Goal: Information Seeking & Learning: Find specific fact

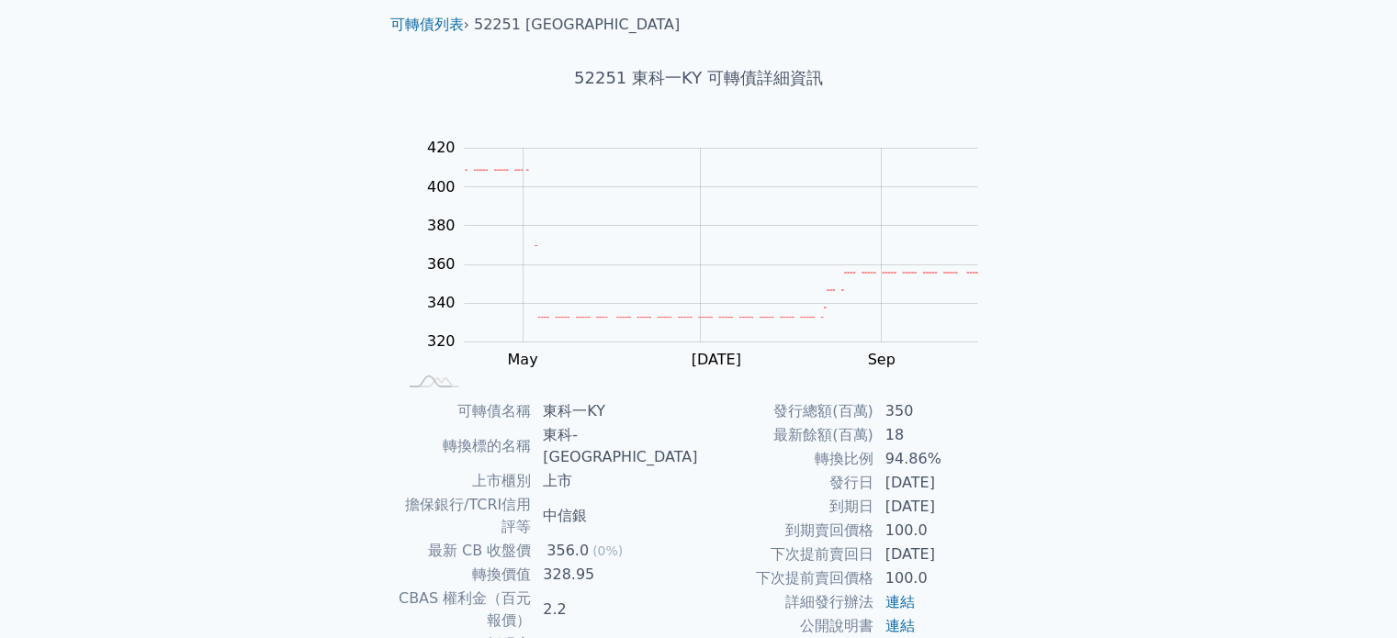
scroll to position [92, 0]
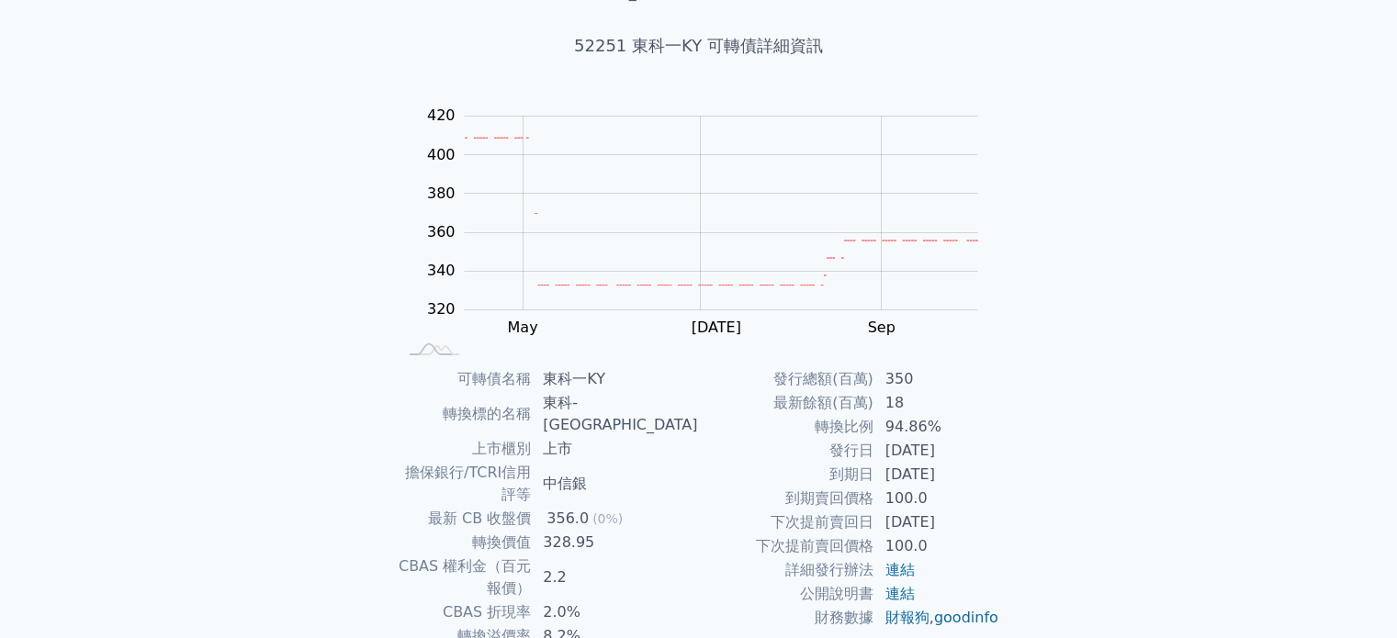
drag, startPoint x: 883, startPoint y: 474, endPoint x: 959, endPoint y: 501, distance: 81.1
click at [959, 501] on tbody "發行總額(百萬) 350 最新餘額(百萬) 18 轉換比例 94.86% 發行日 [DATE] 到期日 [DATE] 到期賣回價格 100.0 下次提前賣回日…" at bounding box center [849, 498] width 301 height 263
click at [956, 507] on td "100.0" at bounding box center [937, 499] width 126 height 24
click at [690, 555] on td "2.2" at bounding box center [615, 578] width 166 height 46
drag, startPoint x: 591, startPoint y: 477, endPoint x: 672, endPoint y: 486, distance: 82.3
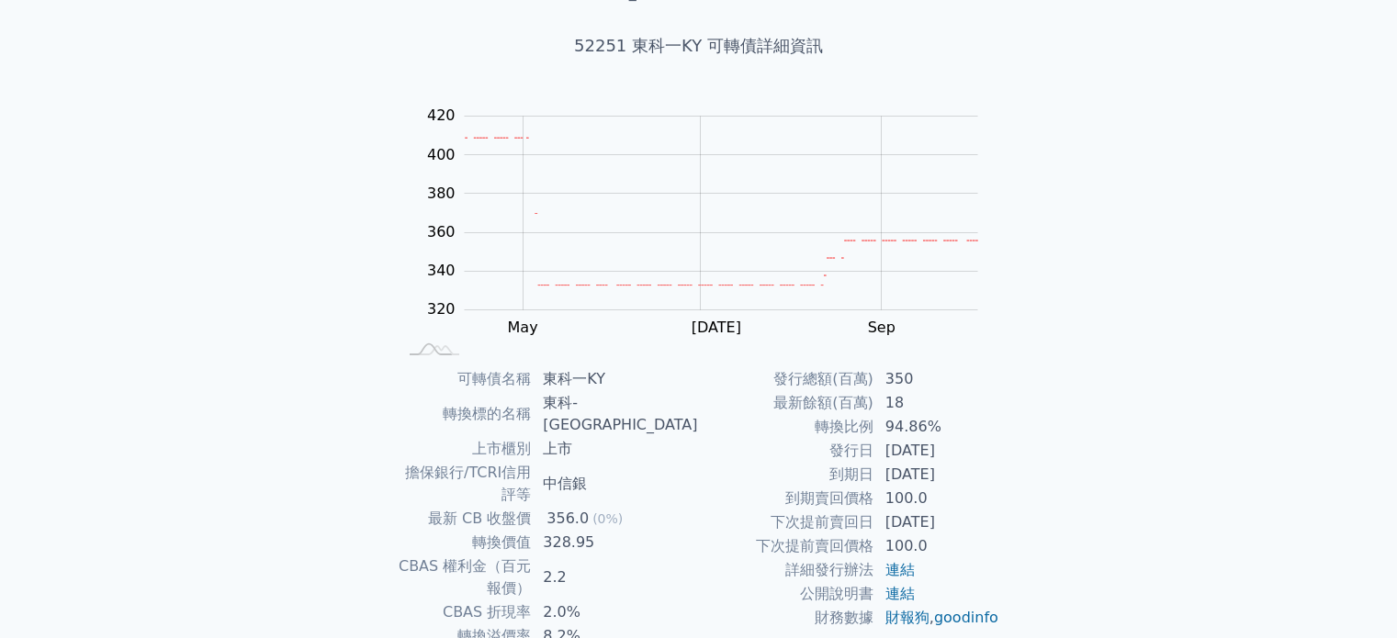
click at [632, 507] on td "356.0 (0%)" at bounding box center [615, 519] width 166 height 24
click at [679, 531] on td "328.95" at bounding box center [615, 543] width 166 height 24
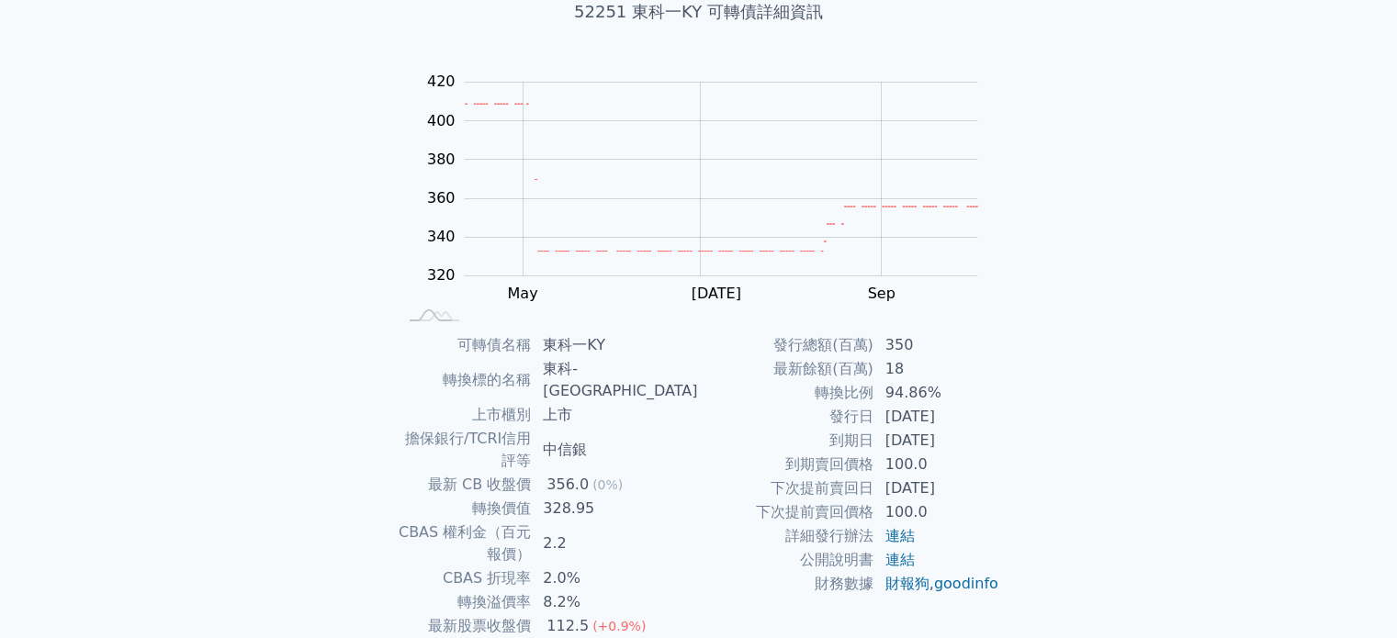
scroll to position [184, 0]
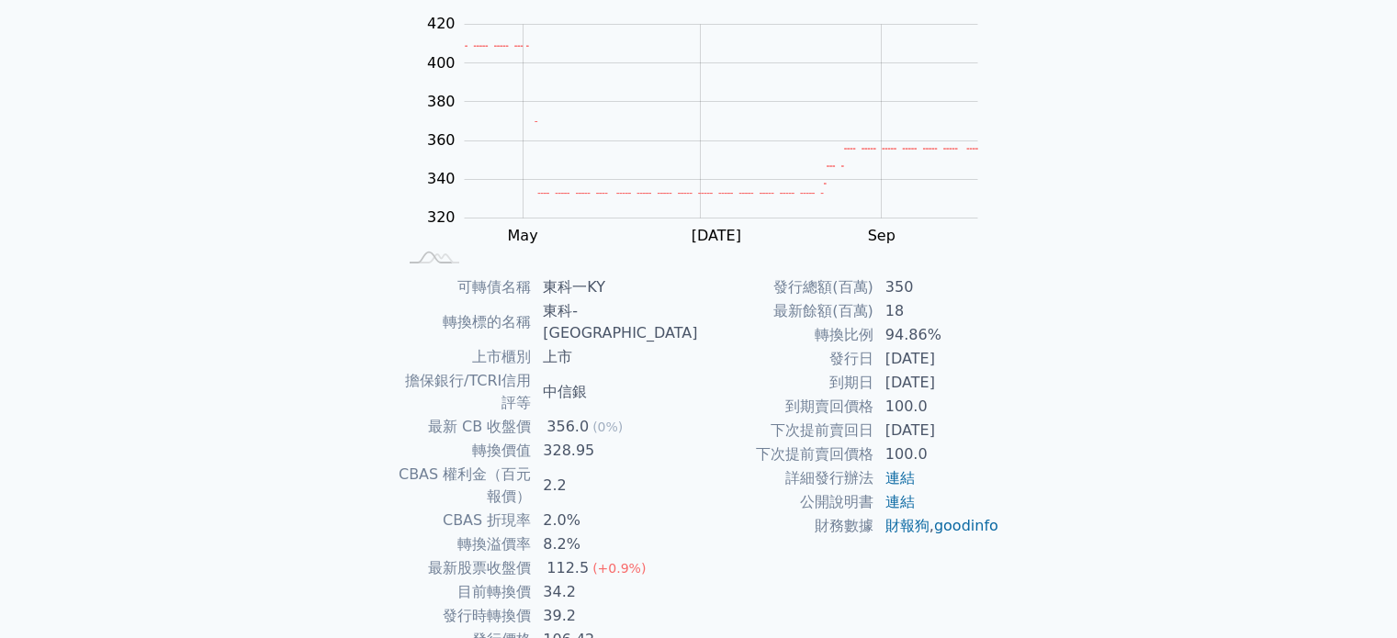
click at [659, 580] on td "34.2" at bounding box center [615, 592] width 166 height 24
click at [643, 604] on td "39.2" at bounding box center [615, 616] width 166 height 24
click at [654, 628] on td "106.42" at bounding box center [615, 640] width 166 height 24
click at [650, 604] on td "39.2" at bounding box center [615, 616] width 166 height 24
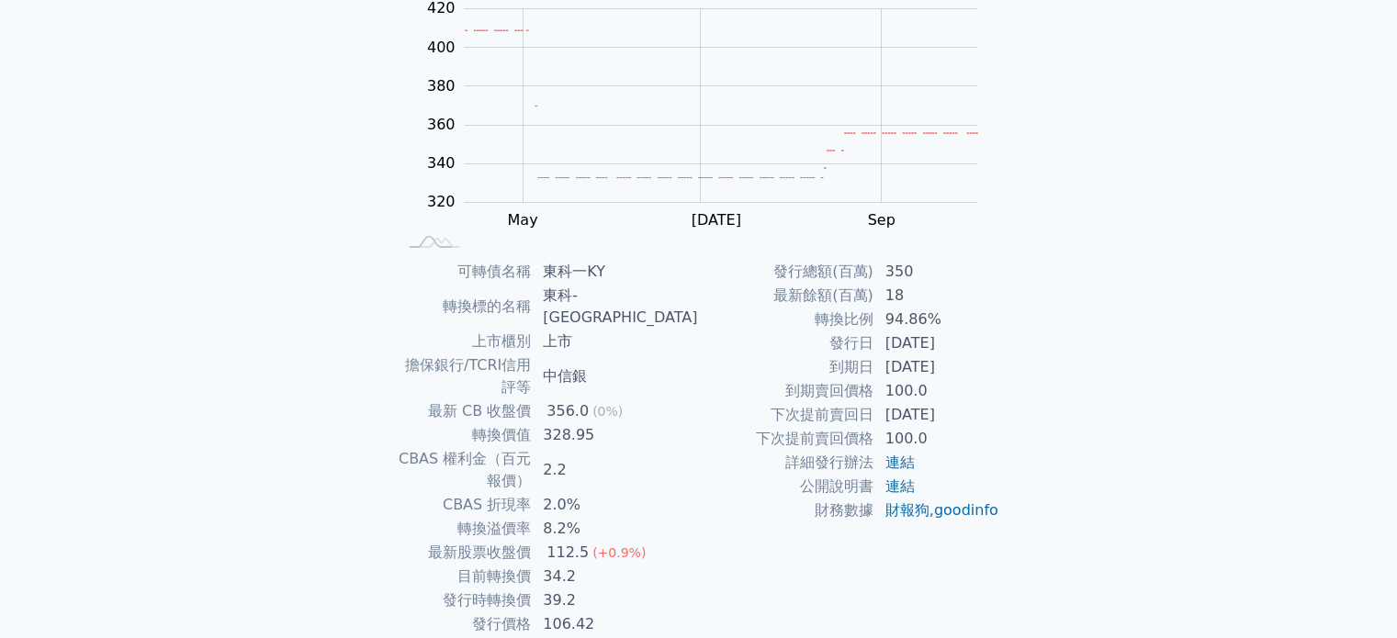
scroll to position [212, 0]
